Goal: Navigation & Orientation: Find specific page/section

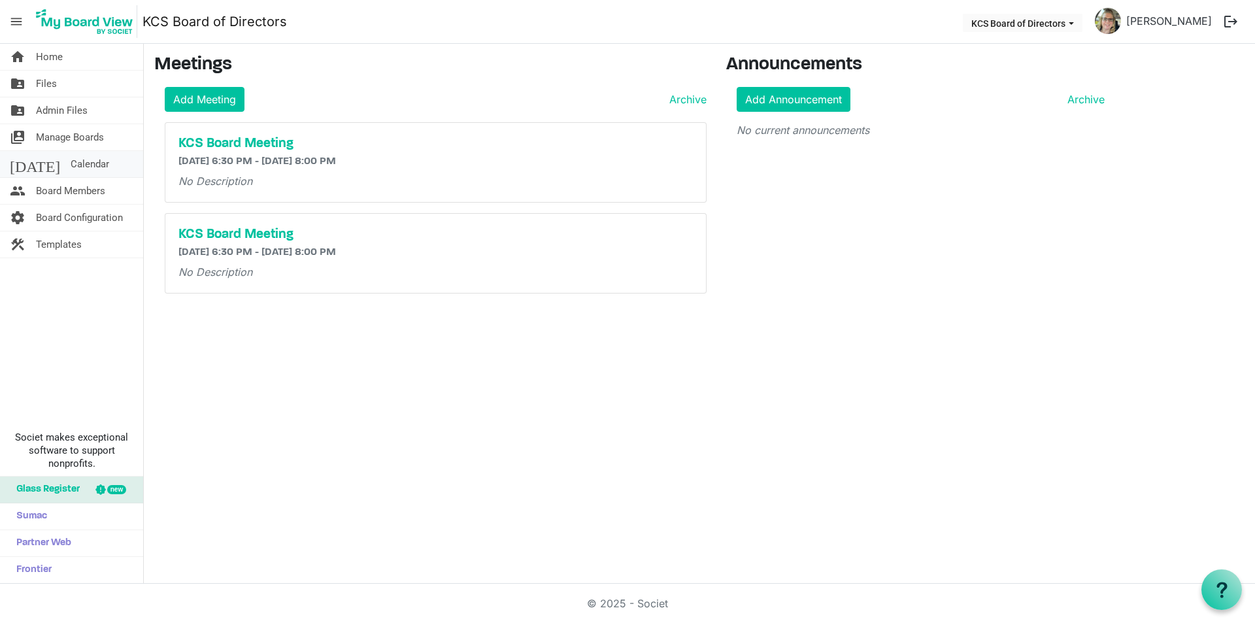
click at [76, 163] on link "today Calendar" at bounding box center [71, 164] width 143 height 26
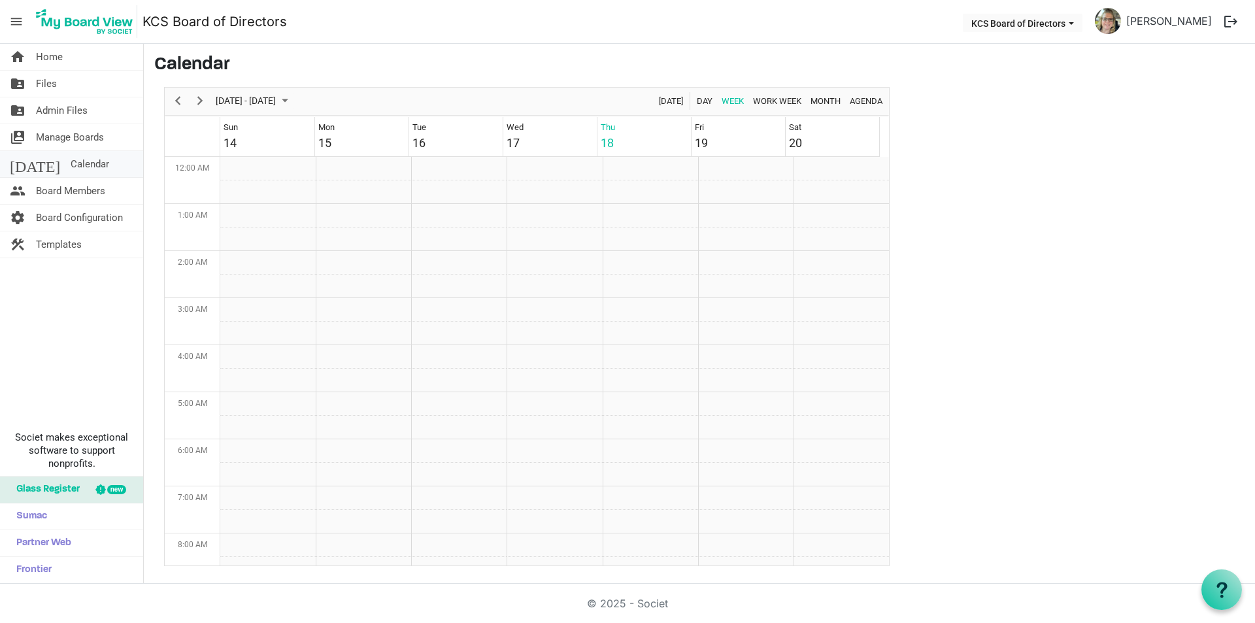
scroll to position [424, 0]
click at [203, 99] on span "Next" at bounding box center [200, 101] width 16 height 16
click at [46, 57] on span "Home" at bounding box center [49, 57] width 27 height 26
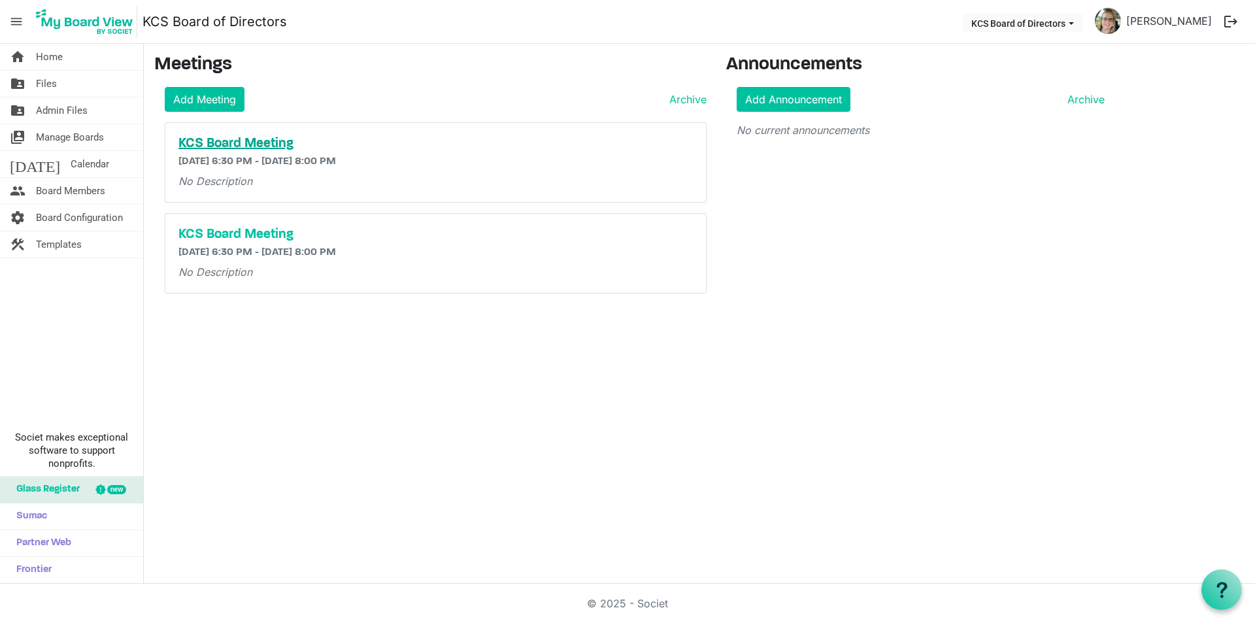
click at [233, 146] on h5 "KCS Board Meeting" at bounding box center [435, 144] width 515 height 16
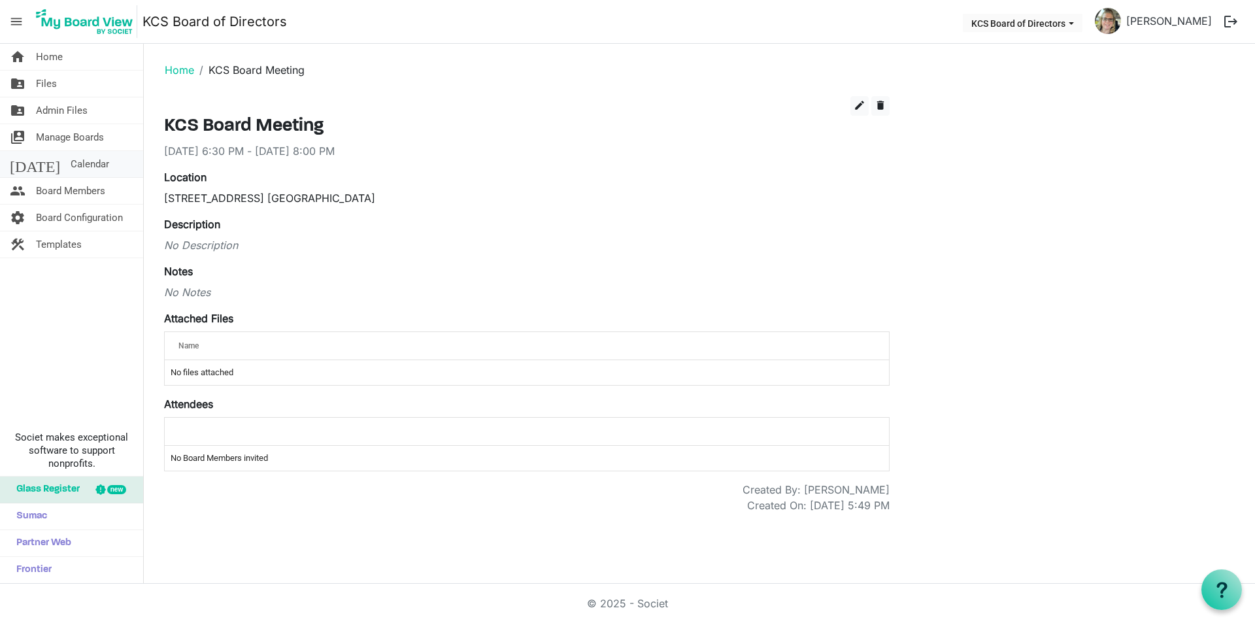
click at [71, 168] on span "Calendar" at bounding box center [90, 164] width 39 height 26
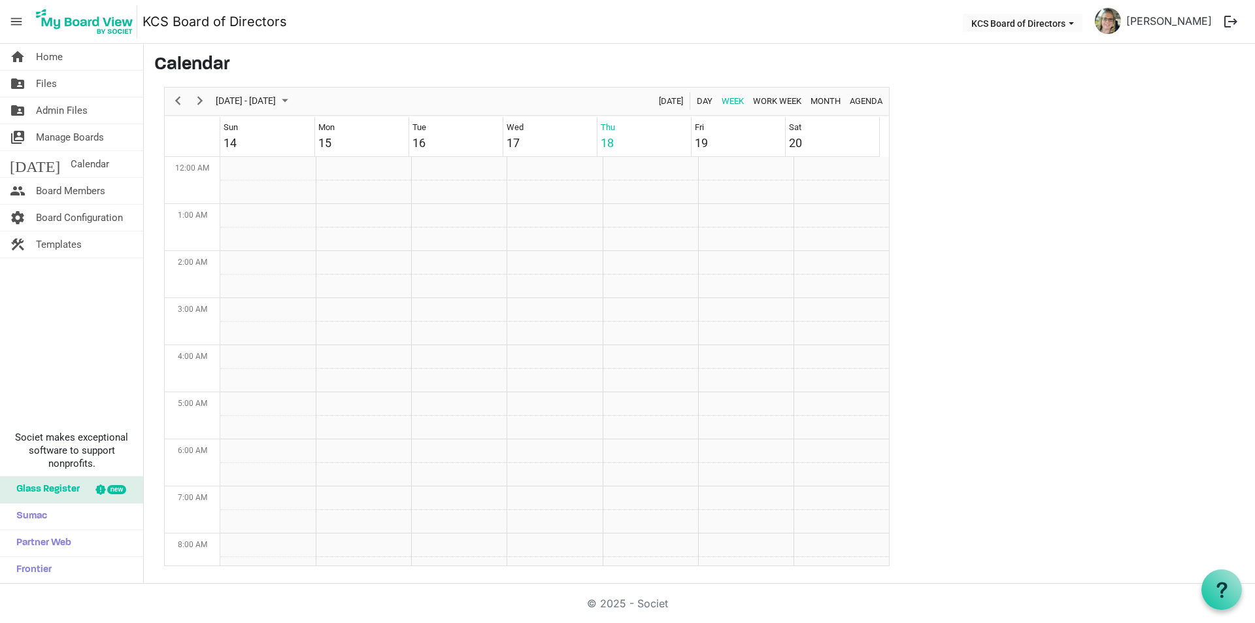
scroll to position [424, 0]
click at [50, 56] on span "Home" at bounding box center [49, 57] width 27 height 26
